Goal: Find specific page/section: Find specific page/section

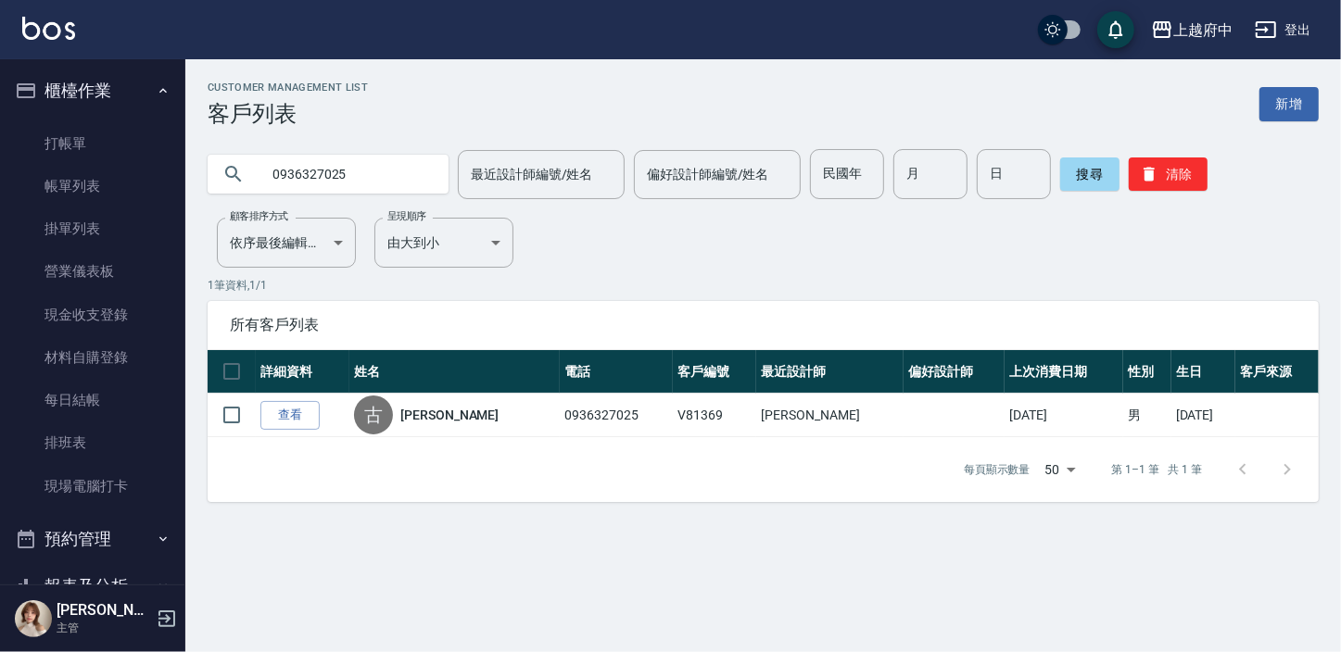
drag, startPoint x: 359, startPoint y: 176, endPoint x: 175, endPoint y: 176, distance: 184.4
click at [176, 176] on div "上越府中 登出 櫃檯作業 打帳單 帳單列表 掛單列表 營業儀表板 現金收支登錄 材料自購登錄 每日結帳 排班表 現場電腦打卡 預約管理 預約管理 單日預約紀錄…" at bounding box center [670, 326] width 1341 height 652
click at [346, 185] on input "0982" at bounding box center [346, 174] width 174 height 50
type input "0982481808"
click at [294, 414] on link "查看" at bounding box center [289, 415] width 59 height 29
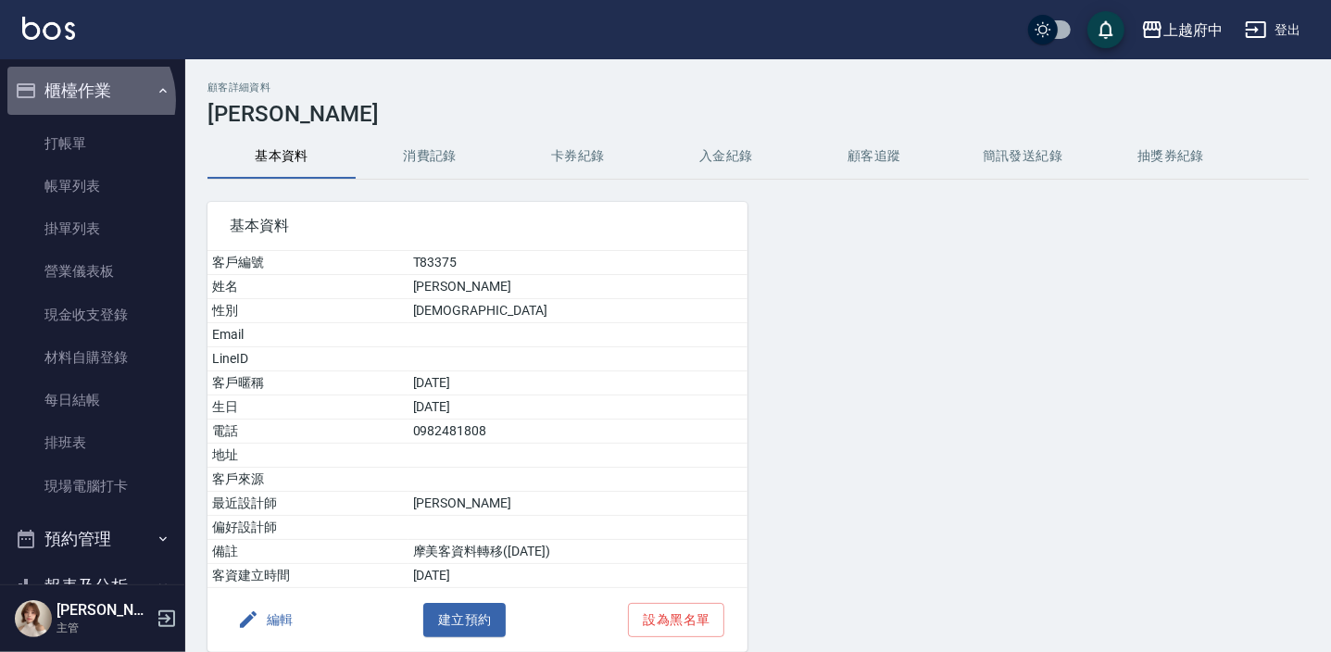
click at [85, 98] on button "櫃檯作業" at bounding box center [92, 91] width 170 height 48
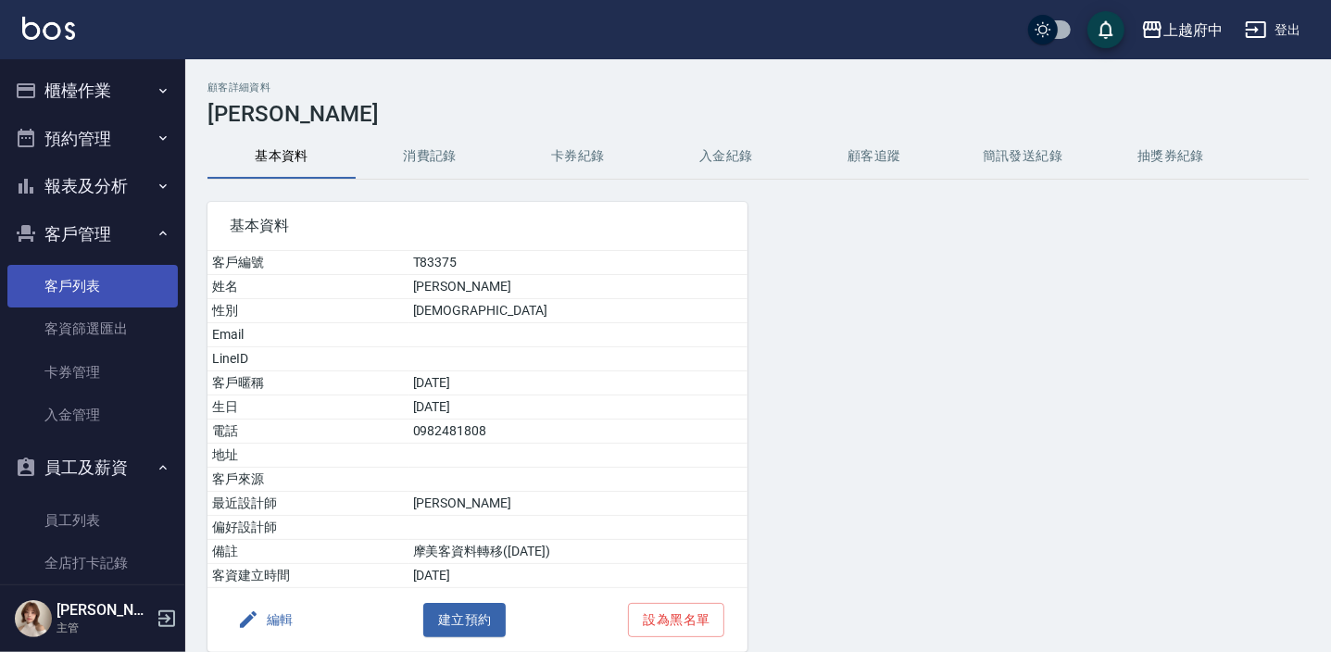
click at [87, 277] on link "客戶列表" at bounding box center [92, 286] width 170 height 43
